Goal: Book appointment/travel/reservation

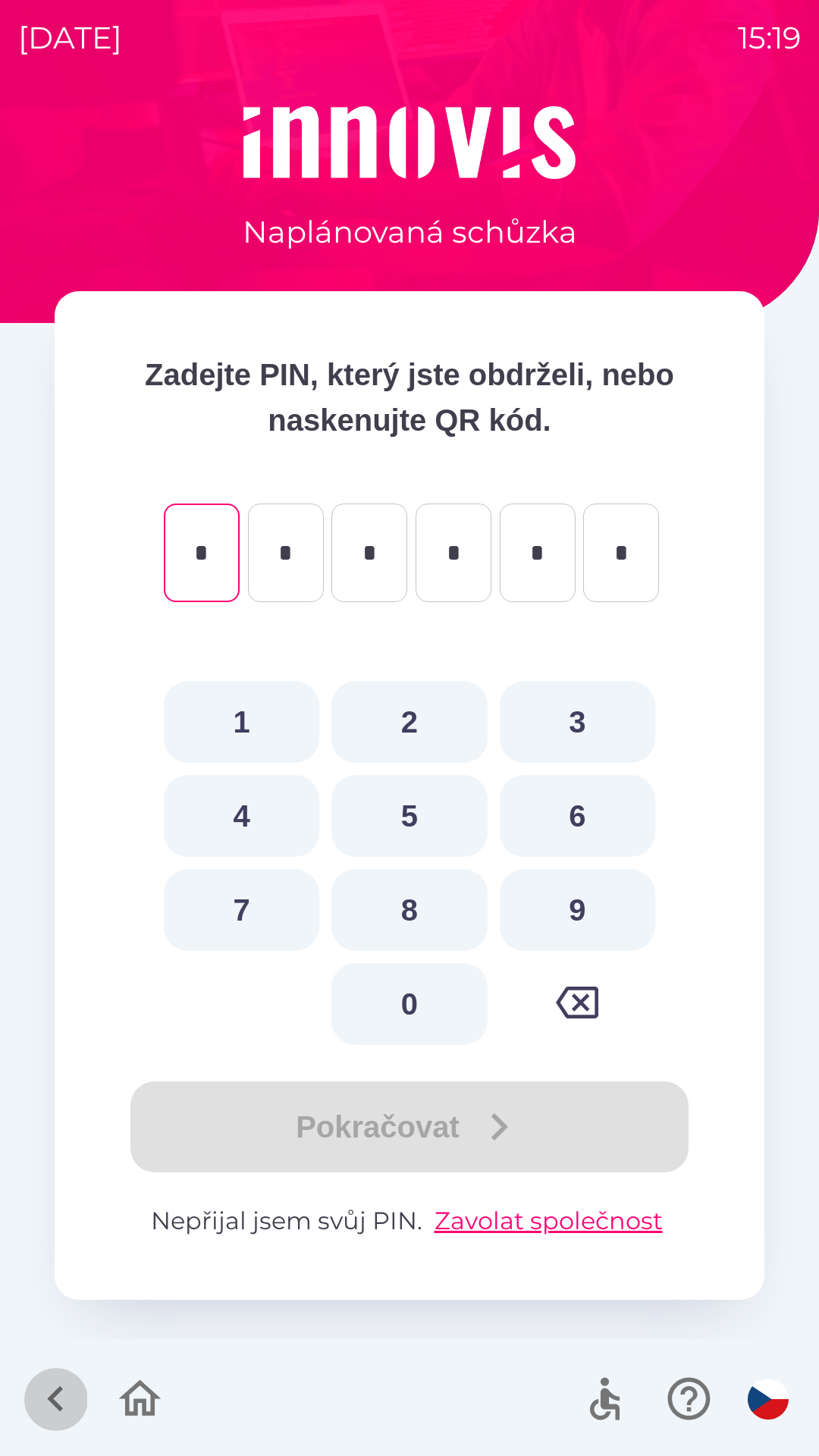
click at [61, 1390] on icon "button" at bounding box center [55, 1400] width 16 height 26
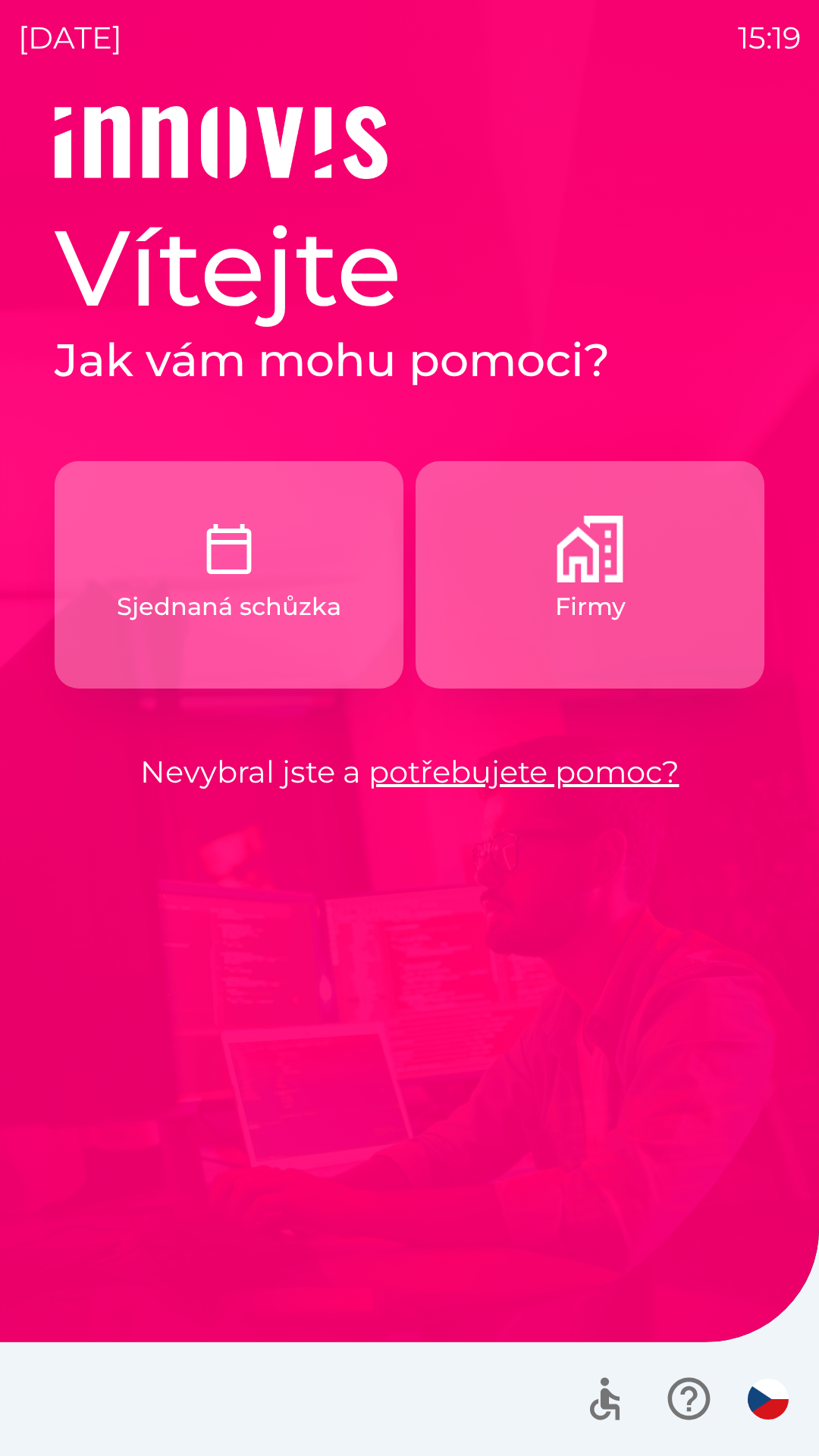
click at [510, 585] on button "Firmy" at bounding box center [590, 575] width 349 height 228
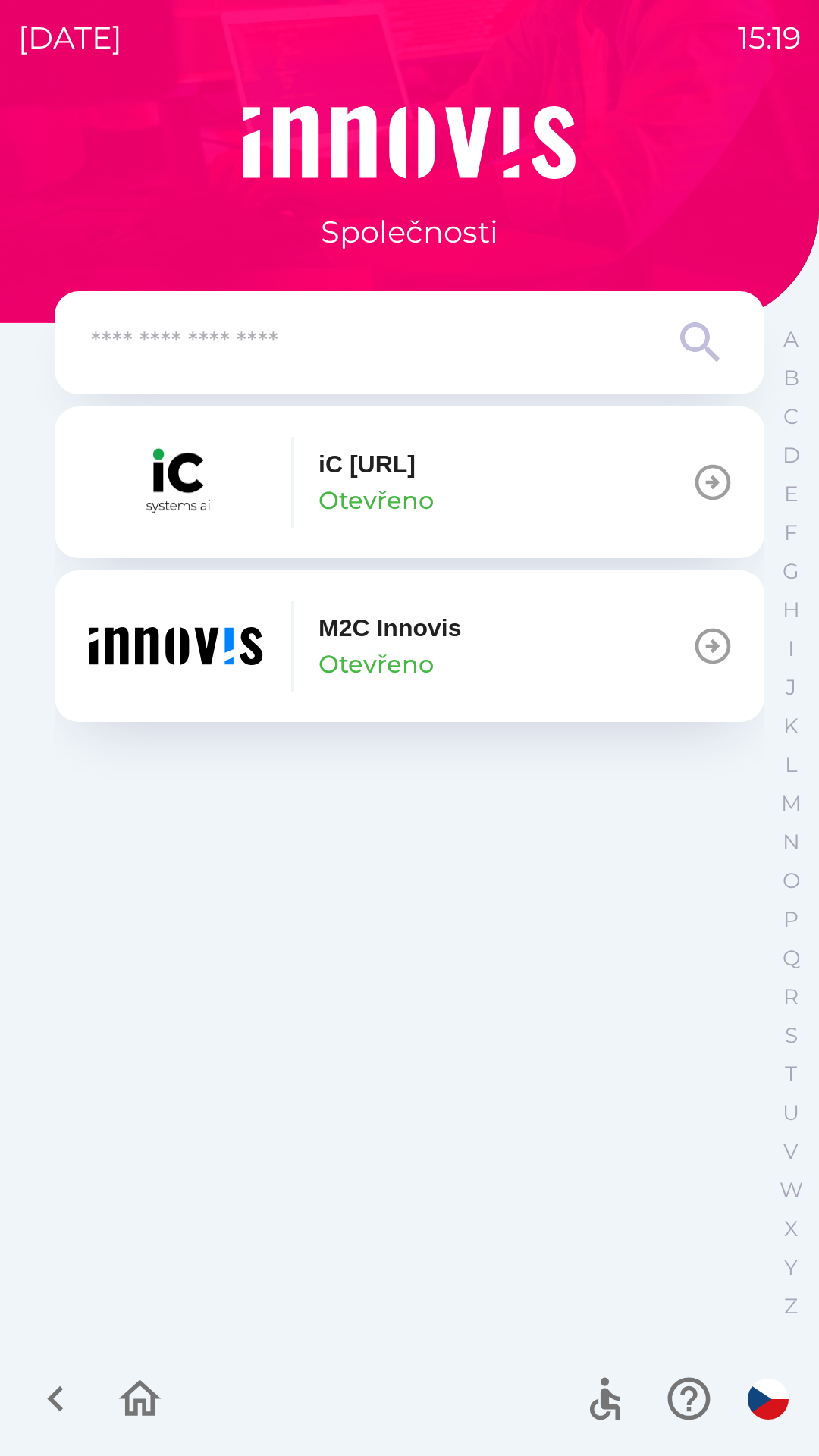
click at [209, 343] on input "text" at bounding box center [379, 343] width 577 height 42
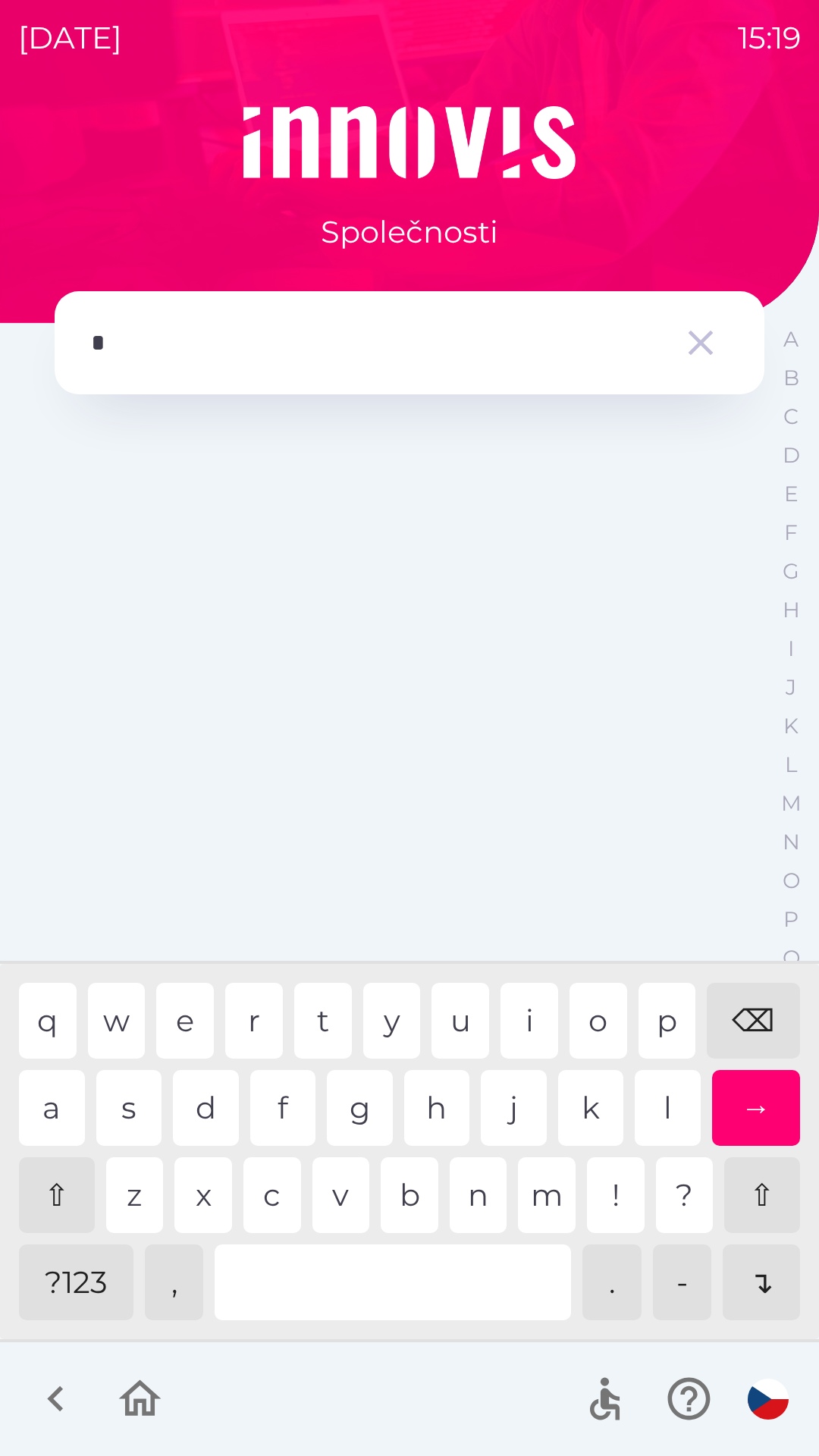
click at [659, 1024] on div "p" at bounding box center [668, 1021] width 57 height 76
click at [525, 1020] on div "i" at bounding box center [529, 1021] width 57 height 76
click at [597, 1017] on div "o" at bounding box center [598, 1021] width 57 height 76
click at [646, 1109] on div "l" at bounding box center [668, 1108] width 66 height 76
type input "******"
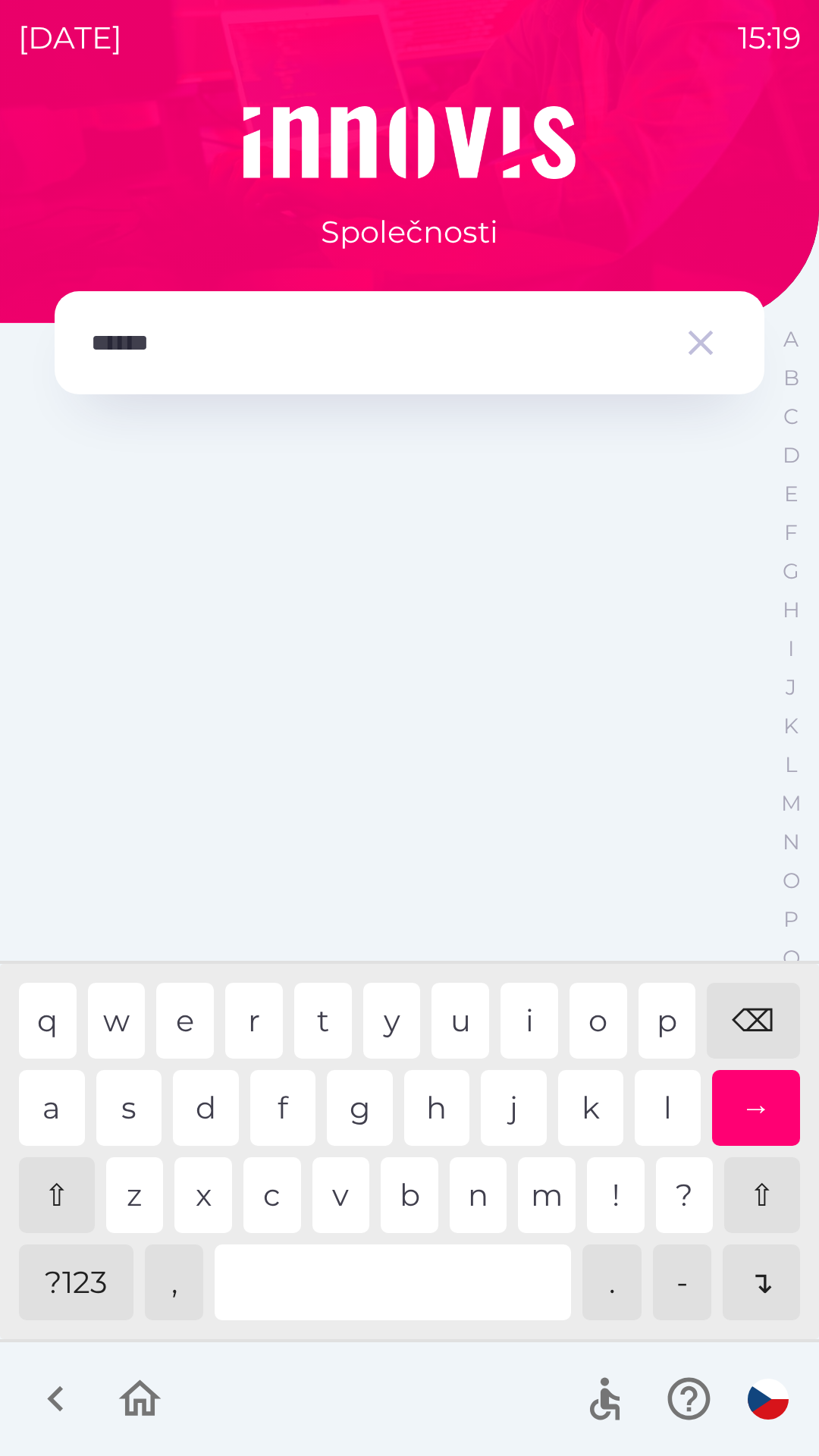
click at [757, 1109] on div "→" at bounding box center [757, 1108] width 89 height 76
click at [757, 1284] on div at bounding box center [410, 872] width 710 height 932
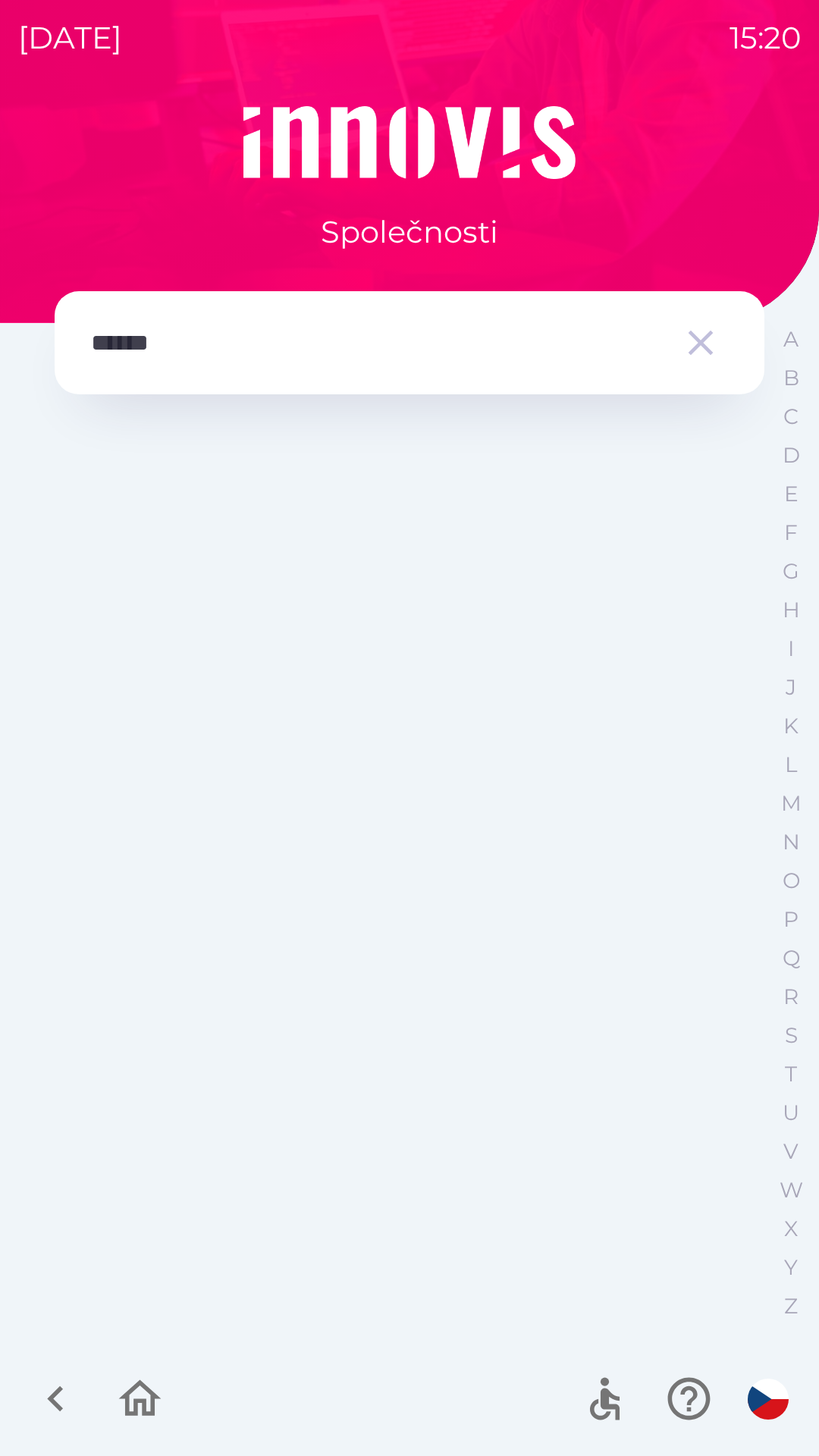
click at [696, 342] on icon "button" at bounding box center [700, 342] width 43 height 43
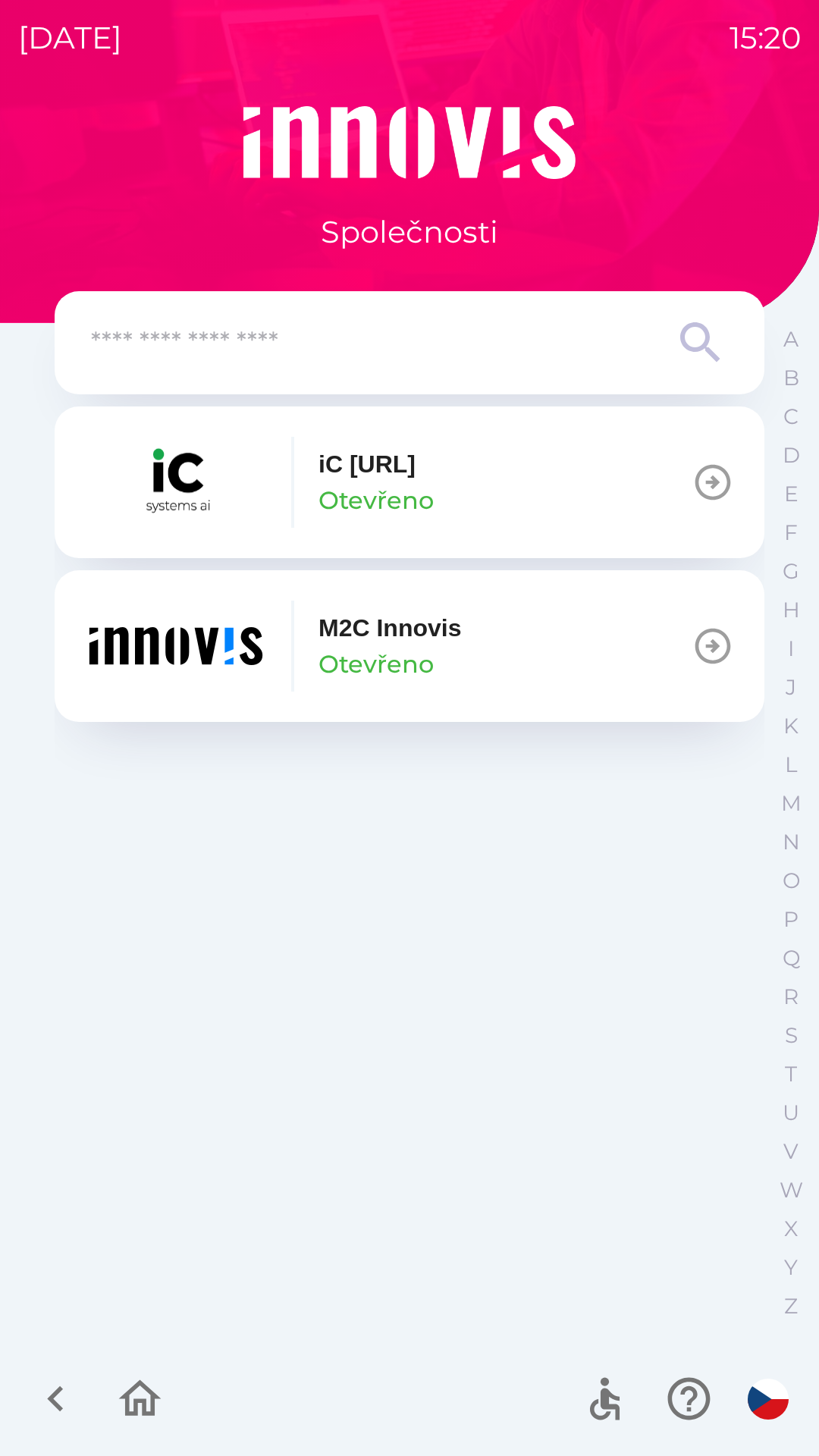
click at [370, 357] on input "text" at bounding box center [379, 343] width 577 height 42
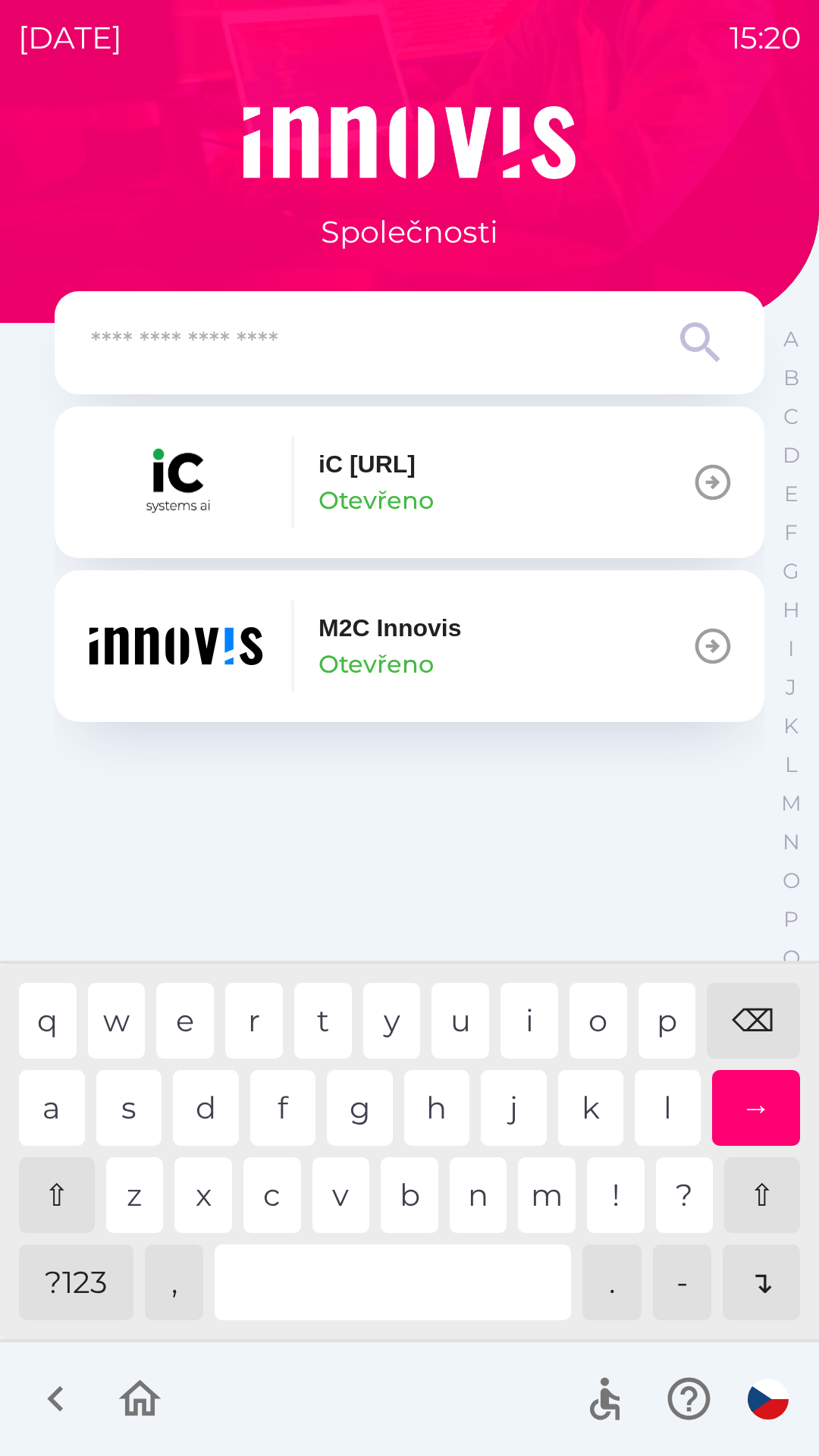
click at [503, 343] on input "text" at bounding box center [379, 343] width 577 height 42
click at [680, 356] on icon at bounding box center [700, 342] width 54 height 54
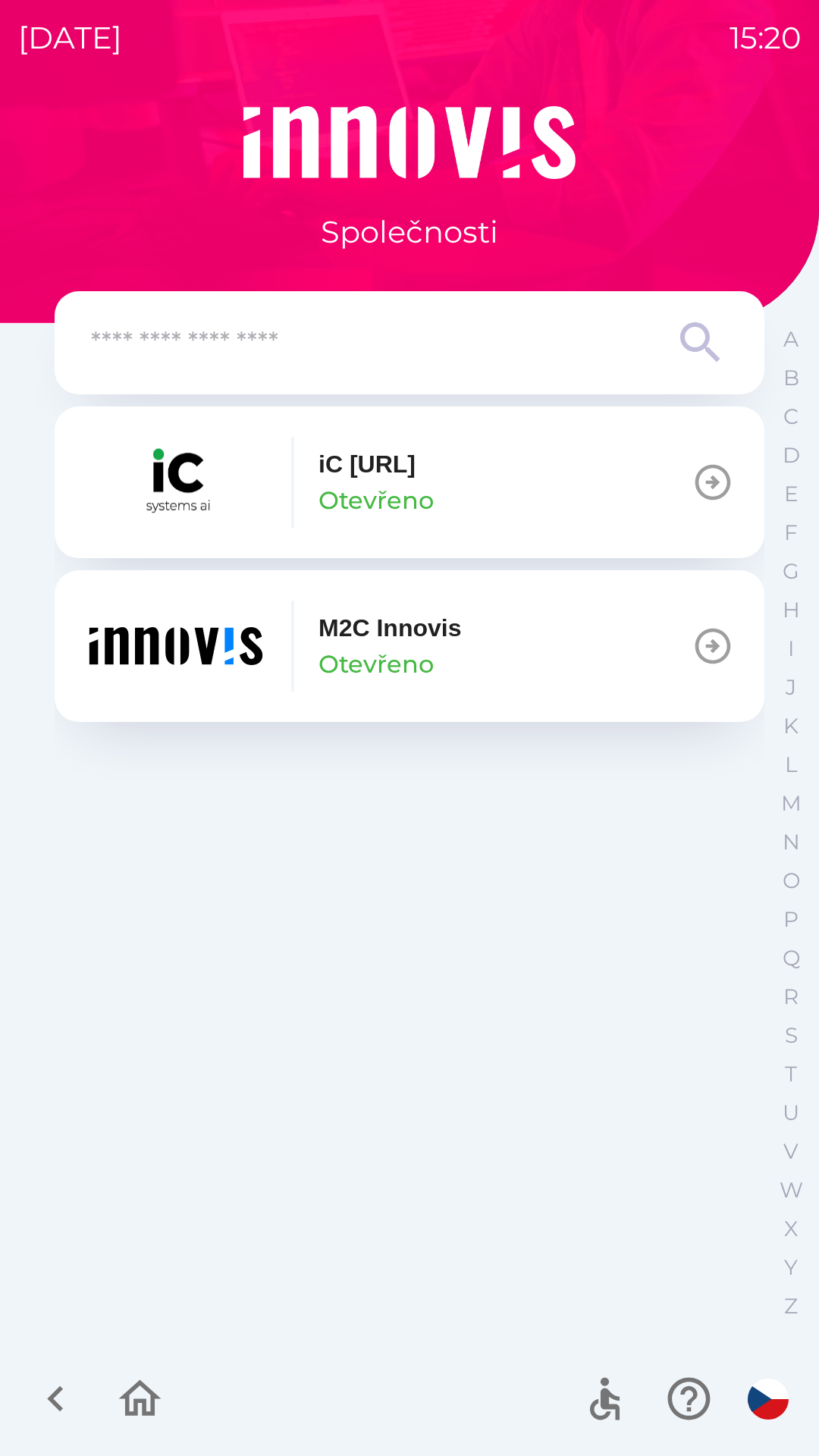
click at [692, 343] on icon at bounding box center [700, 342] width 54 height 54
click at [783, 915] on p "P" at bounding box center [790, 919] width 15 height 27
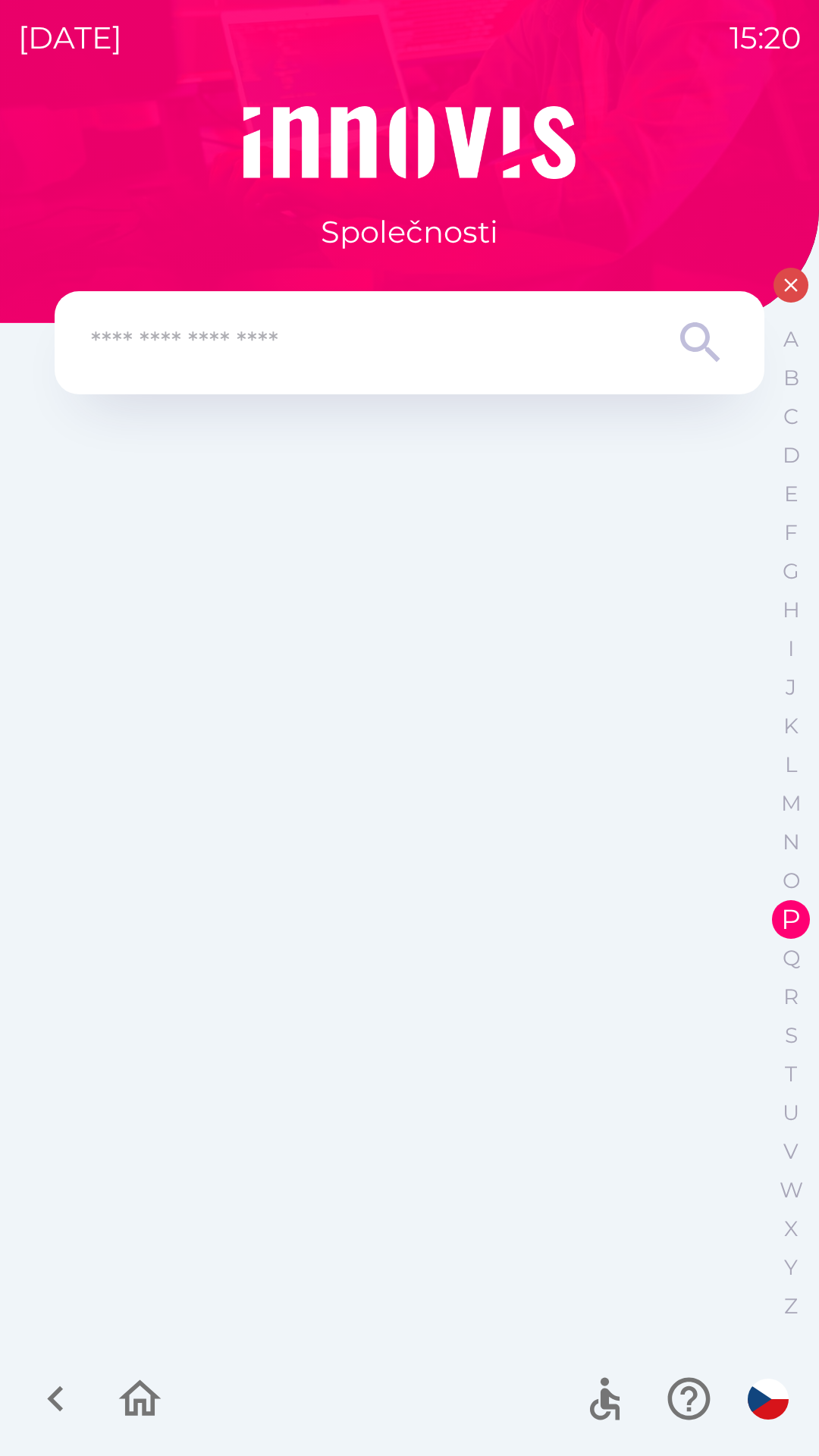
click at [691, 343] on icon at bounding box center [700, 342] width 54 height 54
click at [603, 356] on input "text" at bounding box center [379, 343] width 577 height 42
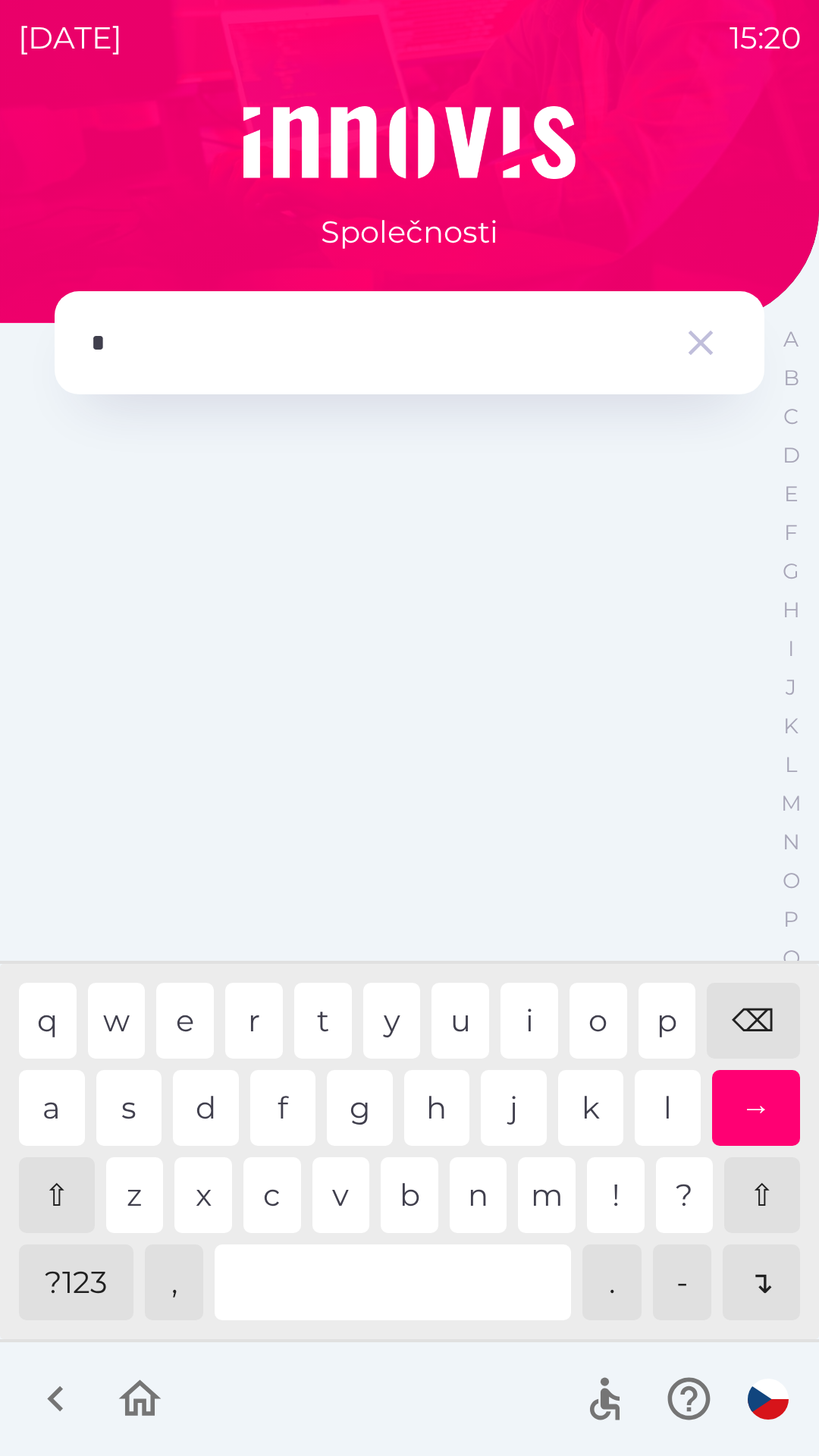
click at [662, 1024] on div "p" at bounding box center [668, 1021] width 57 height 76
click at [656, 1114] on div "l" at bounding box center [668, 1108] width 66 height 76
click at [588, 1025] on div "o" at bounding box center [598, 1021] width 57 height 76
type input "*****"
click at [109, 1007] on div "w" at bounding box center [117, 1021] width 57 height 76
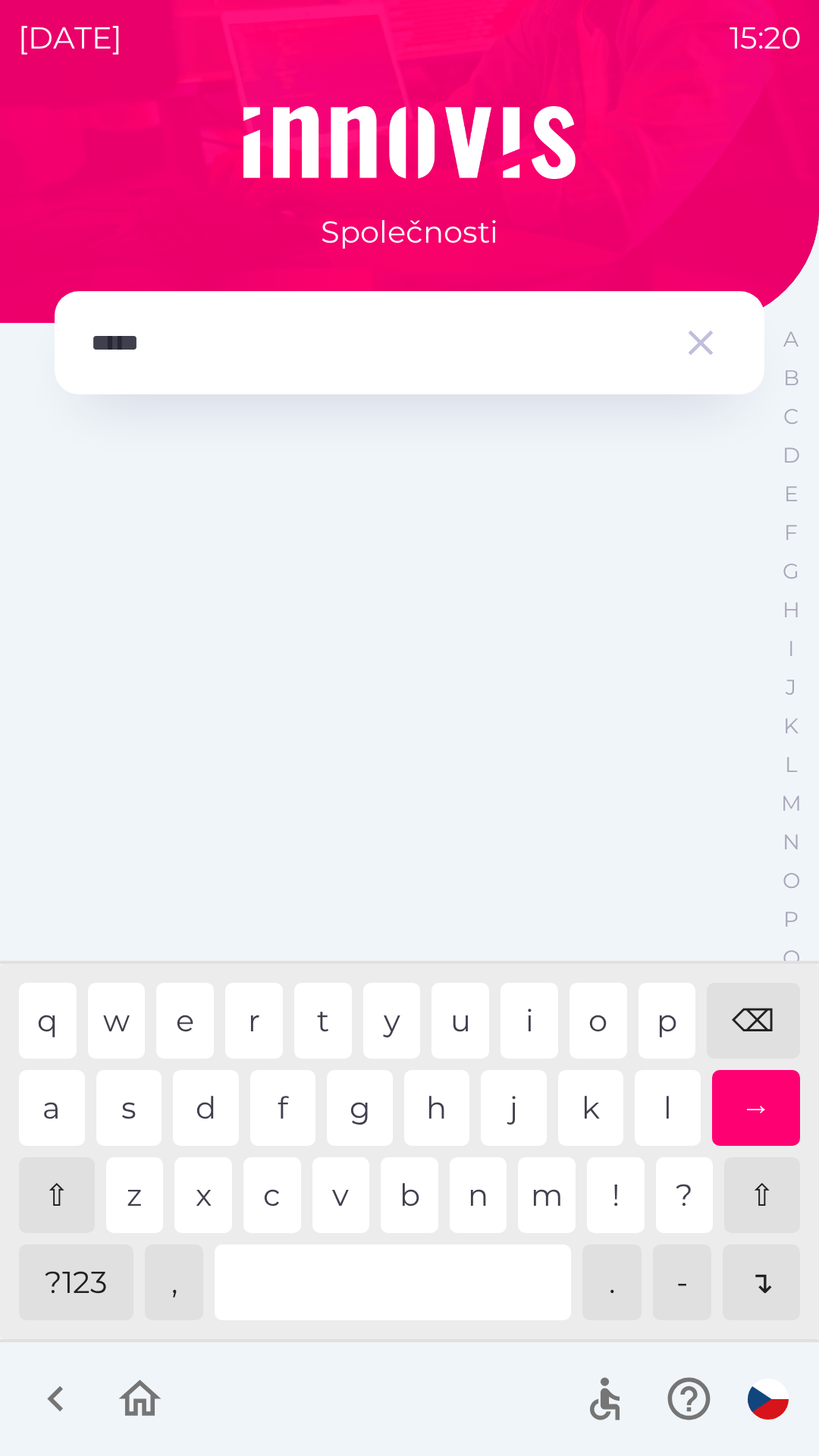
click at [750, 1101] on div "→" at bounding box center [757, 1108] width 89 height 76
click at [743, 1102] on div "→" at bounding box center [757, 1108] width 89 height 76
click at [752, 1272] on div at bounding box center [410, 872] width 710 height 932
